Goal: Task Accomplishment & Management: Complete application form

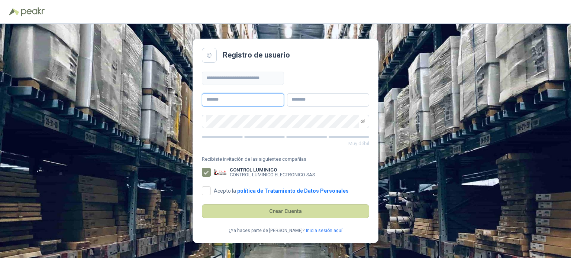
click at [254, 97] on input "text" at bounding box center [243, 99] width 82 height 13
type input "*********"
type input "*******"
click at [333, 76] on div "**********" at bounding box center [285, 129] width 167 height 115
click at [450, 99] on div "**********" at bounding box center [285, 141] width 571 height 235
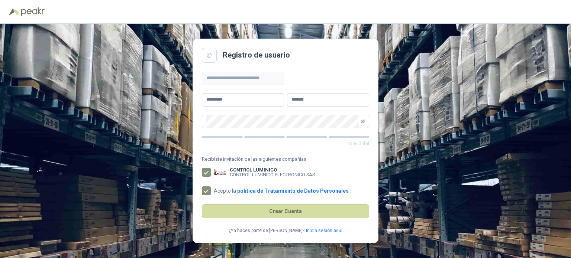
click at [362, 77] on div "**********" at bounding box center [285, 129] width 167 height 115
click at [260, 132] on div "Muy débil" at bounding box center [285, 131] width 167 height 33
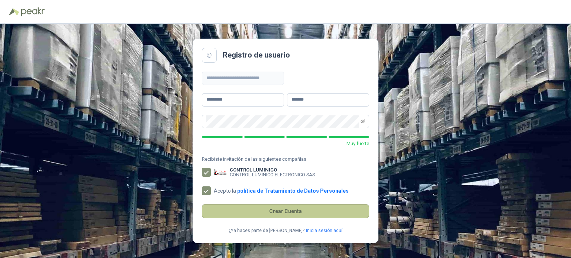
click at [330, 212] on button "Crear Cuenta" at bounding box center [285, 211] width 167 height 14
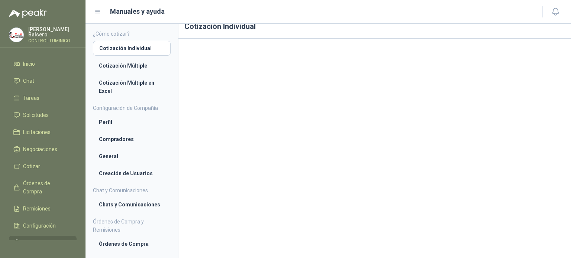
scroll to position [14, 0]
click at [132, 67] on li "Cotización Múltiple" at bounding box center [132, 66] width 66 height 8
click at [29, 128] on span "Licitaciones" at bounding box center [37, 132] width 28 height 8
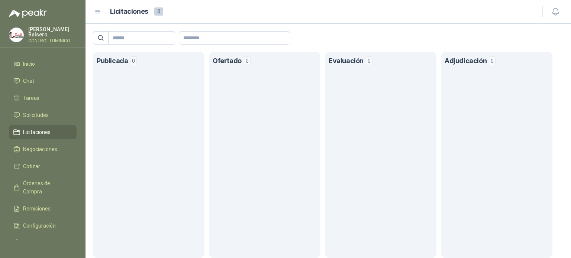
drag, startPoint x: 197, startPoint y: 66, endPoint x: 339, endPoint y: 64, distance: 142.0
click at [206, 65] on div "Publicada 0 Ofertado 0 Evaluación 0 Adjudicación 0" at bounding box center [327, 155] width 485 height 206
click at [371, 64] on span "0" at bounding box center [369, 61] width 7 height 9
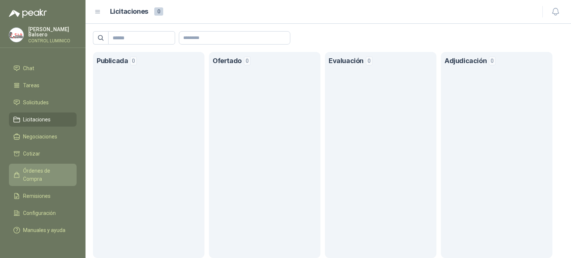
scroll to position [19, 0]
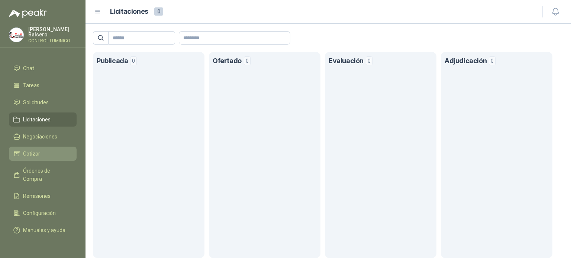
click at [44, 150] on li "Cotizar" at bounding box center [42, 154] width 59 height 8
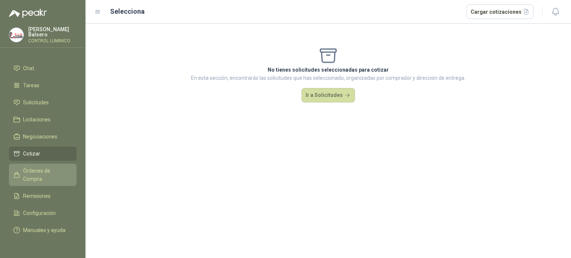
click at [45, 167] on span "Órdenes de Compra" at bounding box center [46, 175] width 46 height 16
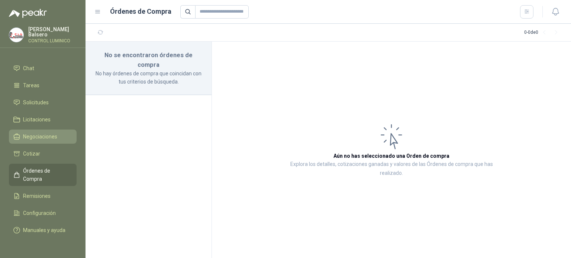
click at [42, 133] on span "Negociaciones" at bounding box center [40, 137] width 34 height 8
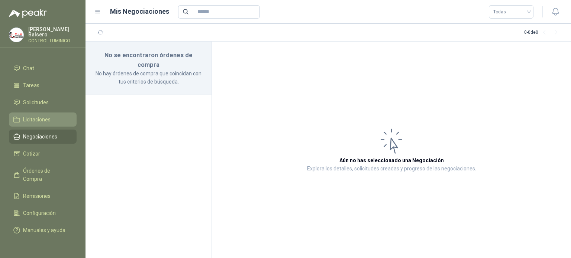
click at [33, 116] on span "Licitaciones" at bounding box center [37, 120] width 28 height 8
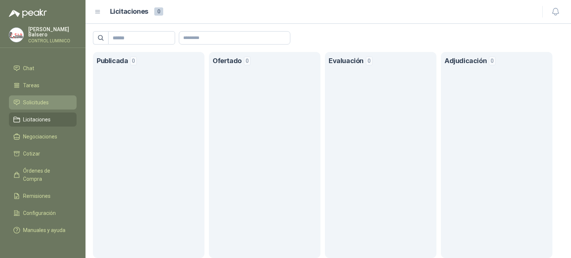
click at [57, 99] on li "Solicitudes" at bounding box center [42, 103] width 59 height 8
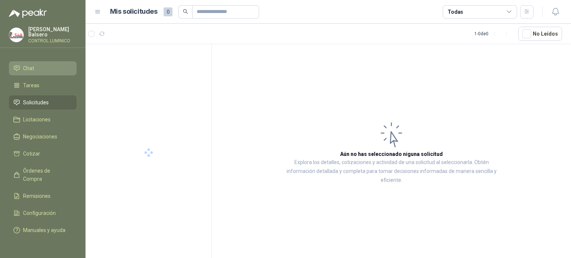
click at [32, 64] on span "Chat" at bounding box center [28, 68] width 11 height 8
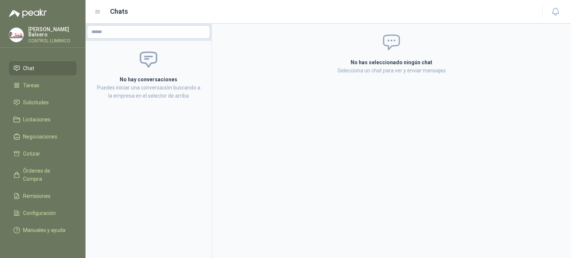
click at [45, 119] on ul "Inicio Chat Tareas Solicitudes Licitaciones Negociaciones Cotizar Órdenes de Co…" at bounding box center [42, 149] width 85 height 184
click at [47, 133] on span "Negociaciones" at bounding box center [40, 137] width 34 height 8
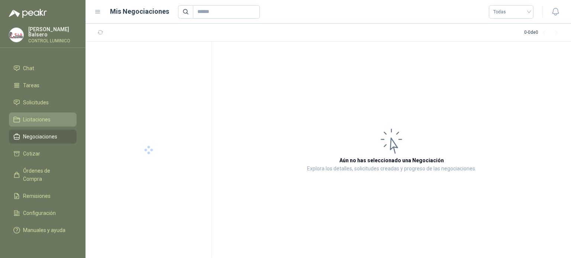
click at [45, 116] on span "Licitaciones" at bounding box center [37, 120] width 28 height 8
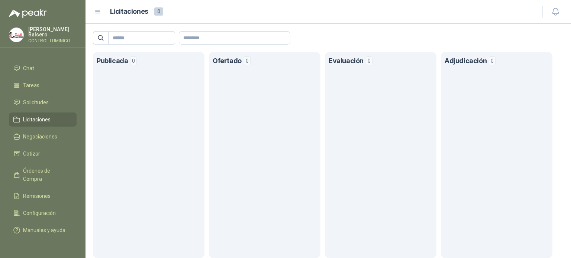
click at [139, 14] on h1 "Licitaciones" at bounding box center [129, 11] width 38 height 11
click at [97, 14] on icon at bounding box center [97, 12] width 7 height 7
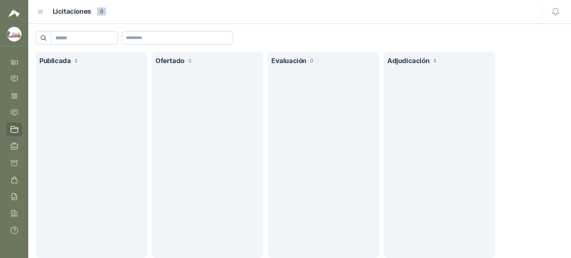
click at [45, 13] on div "Licitaciones 0" at bounding box center [285, 11] width 496 height 11
click at [45, 14] on div "Licitaciones 0" at bounding box center [285, 11] width 496 height 11
click at [45, 12] on div "Licitaciones 0" at bounding box center [285, 11] width 496 height 11
click at [42, 12] on icon at bounding box center [40, 12] width 7 height 7
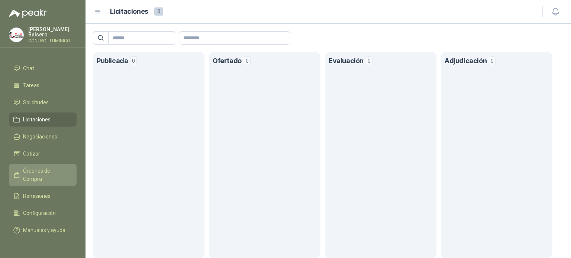
scroll to position [19, 0]
click at [269, 137] on section "Ofertado 0" at bounding box center [265, 155] width 112 height 206
drag, startPoint x: 456, startPoint y: 68, endPoint x: 447, endPoint y: 70, distance: 9.5
click at [455, 68] on header "Adjudicación 0" at bounding box center [497, 61] width 104 height 18
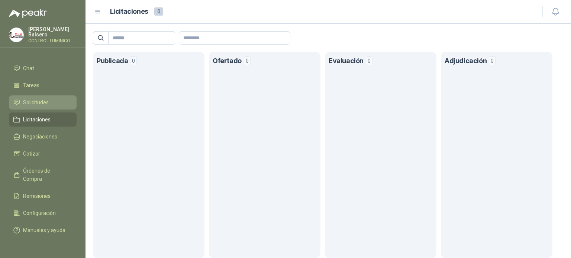
click at [44, 99] on span "Solicitudes" at bounding box center [36, 103] width 26 height 8
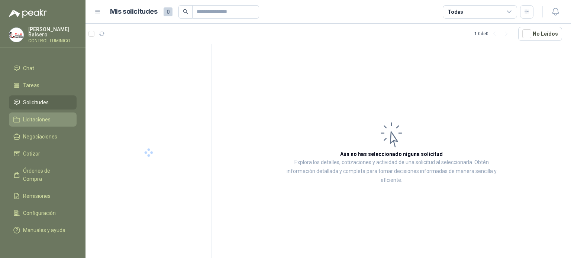
click at [36, 113] on link "Licitaciones" at bounding box center [43, 120] width 68 height 14
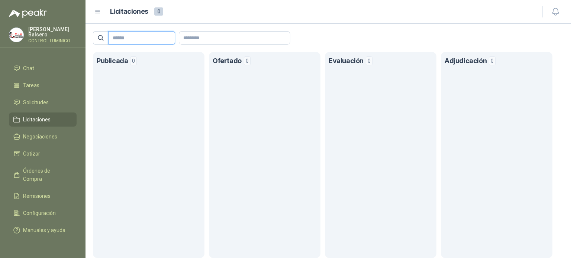
click at [148, 38] on input "text" at bounding box center [139, 38] width 52 height 13
click at [215, 38] on input "text" at bounding box center [234, 38] width 111 height 13
click at [153, 39] on input "text" at bounding box center [139, 38] width 52 height 13
drag, startPoint x: 256, startPoint y: 125, endPoint x: 220, endPoint y: 140, distance: 39.3
click at [256, 125] on section "Ofertado 0" at bounding box center [265, 155] width 112 height 206
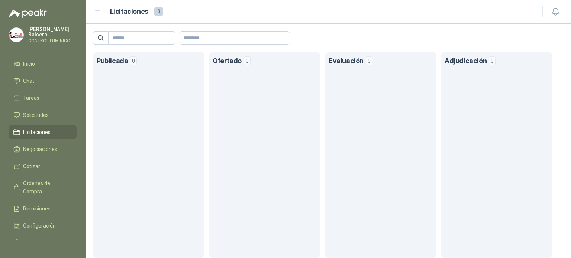
click at [7, 32] on div "[PERSON_NAME] CONTROL LUMINICO" at bounding box center [42, 37] width 85 height 21
click at [15, 33] on img at bounding box center [16, 35] width 14 height 14
click at [33, 64] on span "Inicio" at bounding box center [29, 64] width 12 height 8
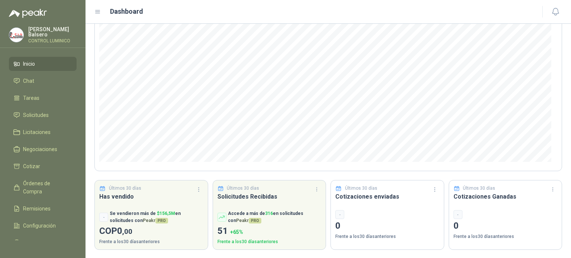
scroll to position [76, 0]
click at [34, 130] on span "Licitaciones" at bounding box center [37, 132] width 28 height 8
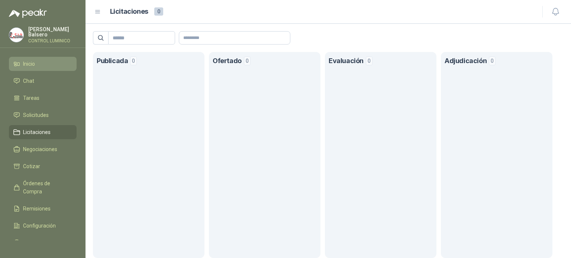
click at [43, 60] on li "Inicio" at bounding box center [42, 64] width 59 height 8
